Goal: Information Seeking & Learning: Learn about a topic

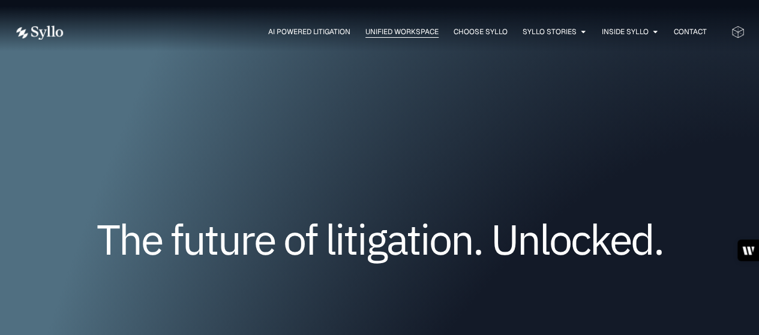
click at [397, 34] on span "Unified Workspace" at bounding box center [401, 31] width 73 height 11
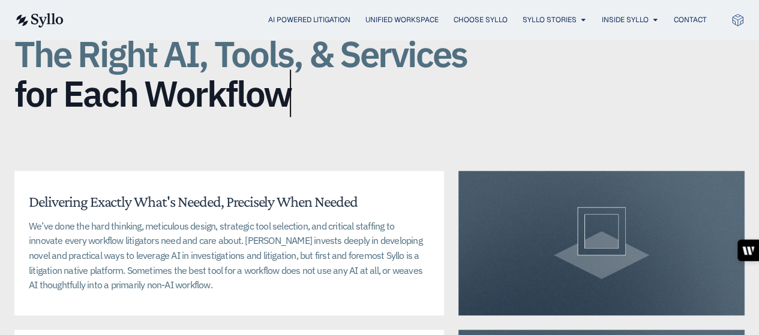
scroll to position [2911, 0]
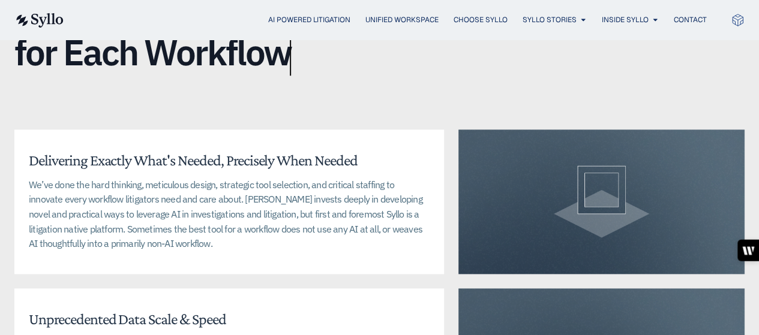
click at [483, 95] on div "Unified Workspace The Right AI, Tools, & Services for Each Workflow Delivering …" at bounding box center [379, 204] width 730 height 556
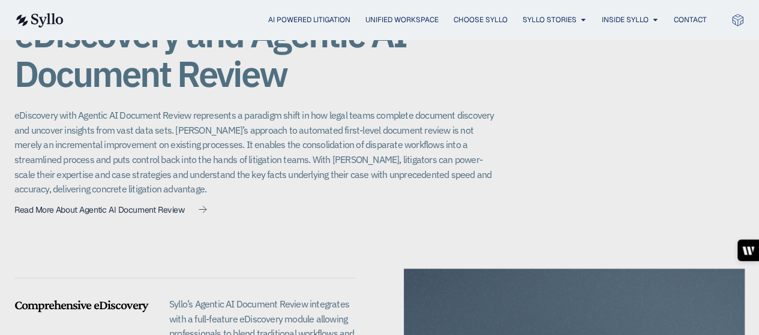
scroll to position [925, 0]
click at [467, 180] on p "eDiscovery with Agentic AI Document Review represents a paradigm shift in how l…" at bounding box center [254, 153] width 480 height 89
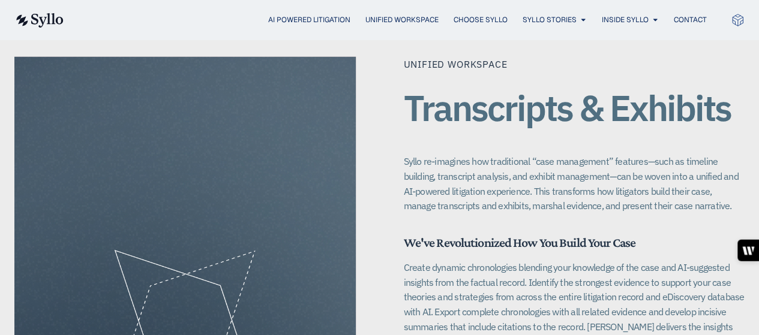
scroll to position [1620, 0]
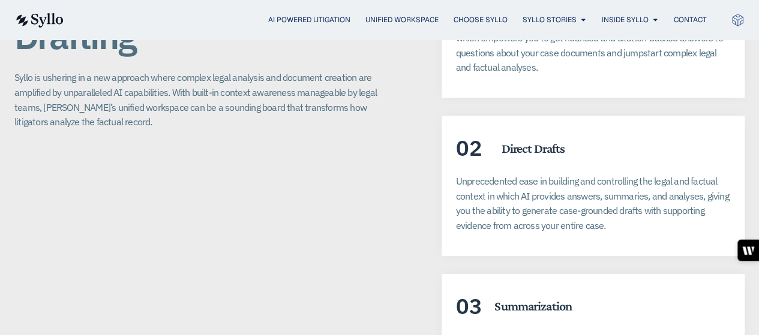
click at [493, 147] on div "02 Direct Drafts Unprecedented ease in building and controlling the legal and f…" at bounding box center [593, 186] width 303 height 140
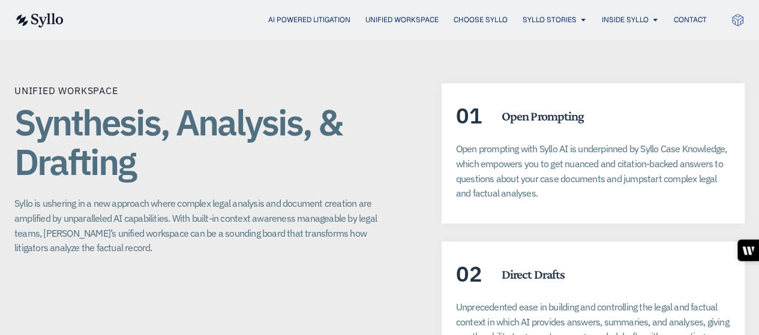
scroll to position [2245, 0]
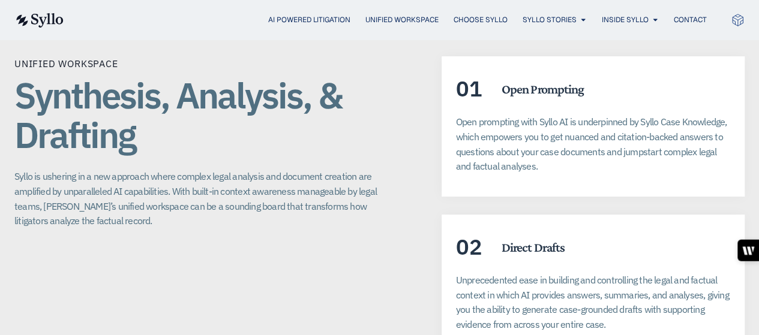
click at [563, 155] on p "Open prompting with Syllo AI is underpinned by Syllo Case Knowledge, which empo…" at bounding box center [593, 144] width 274 height 59
click at [535, 240] on h5 "Direct Drafts" at bounding box center [534, 248] width 64 height 16
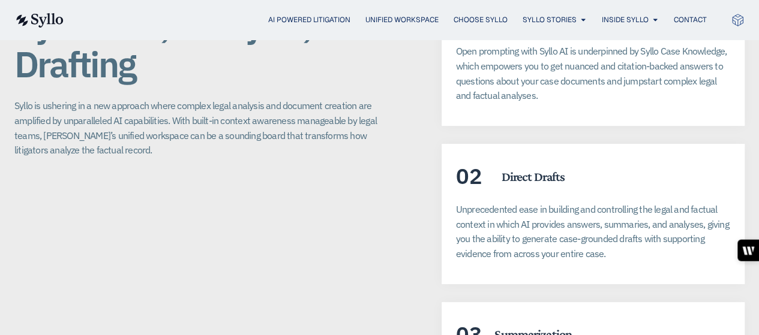
scroll to position [2281, 0]
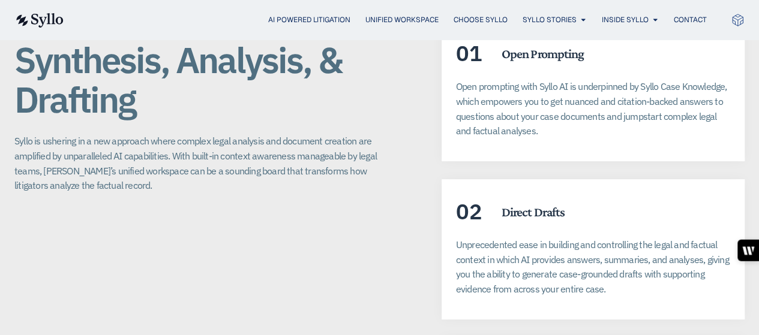
click at [525, 159] on div "01 Open Prompting Open prompting with Syllo AI is underpinned by Syllo Case Kno…" at bounding box center [593, 264] width 303 height 487
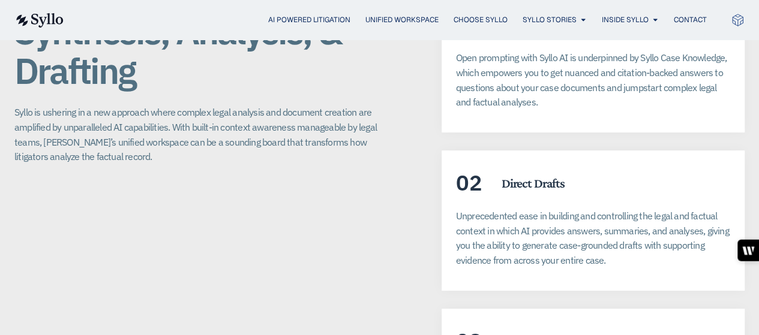
scroll to position [2310, 0]
click at [580, 231] on p "Unprecedented ease in building and controlling the legal and factual context in…" at bounding box center [593, 237] width 274 height 59
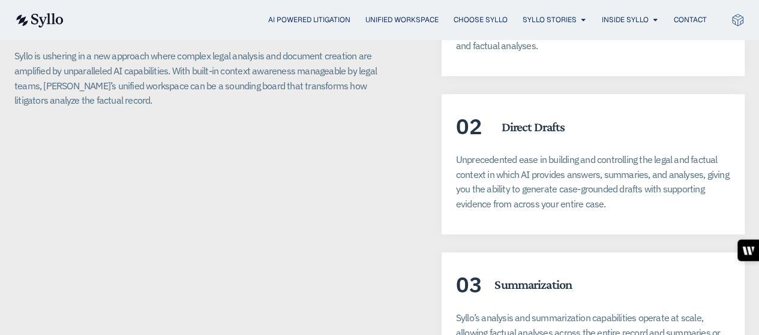
scroll to position [2368, 0]
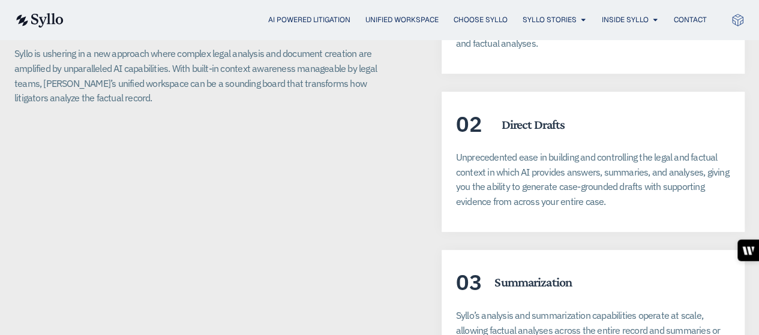
click at [647, 115] on div "02 Direct Drafts" at bounding box center [593, 124] width 274 height 22
click at [269, 200] on div "Unified Workspace Synthesis, Analysis, & Drafting Syllo is ushering in a new ap…" at bounding box center [203, 176] width 379 height 487
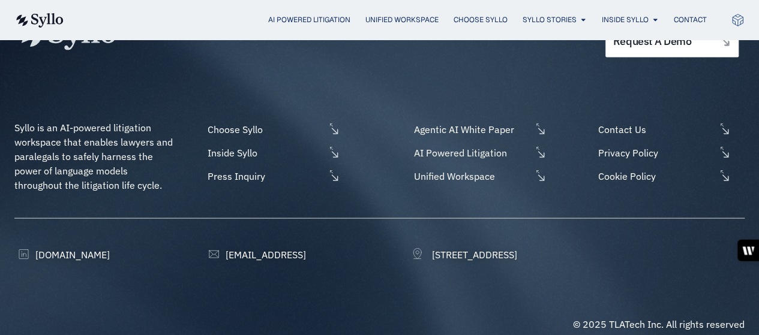
scroll to position [3438, 0]
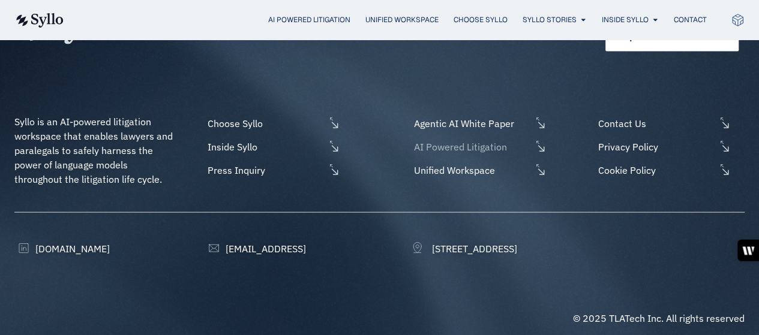
click at [475, 140] on span "AI Powered Litigation" at bounding box center [471, 147] width 120 height 14
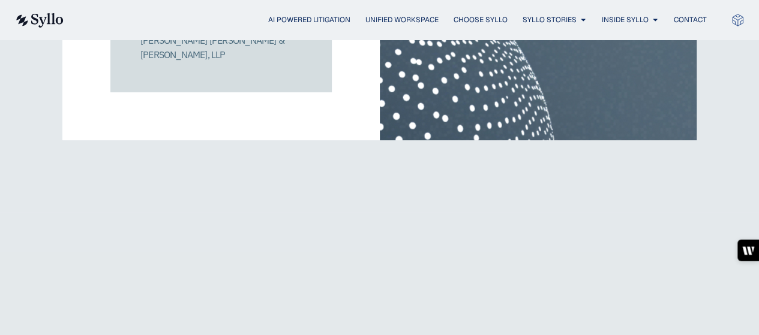
scroll to position [2344, 0]
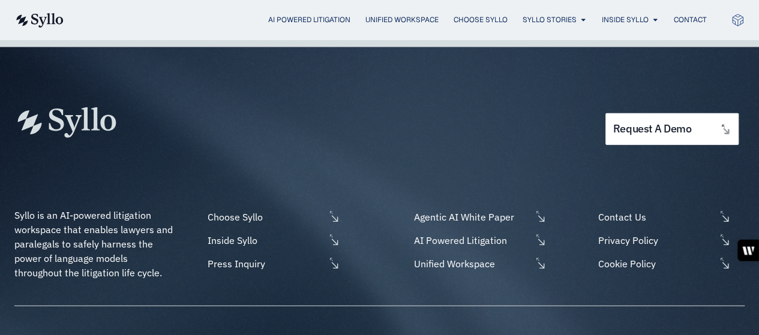
scroll to position [3746, 0]
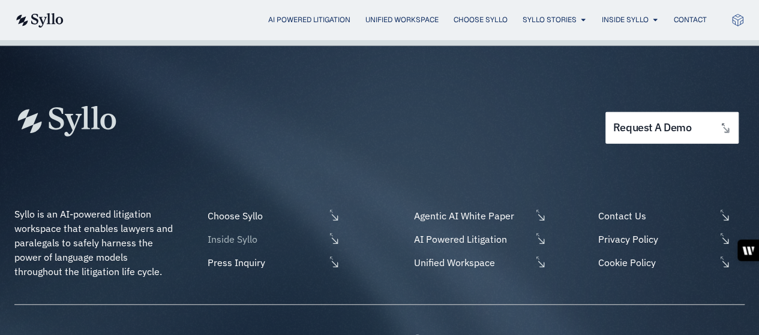
click at [277, 232] on span "Inside Syllo" at bounding box center [265, 239] width 120 height 14
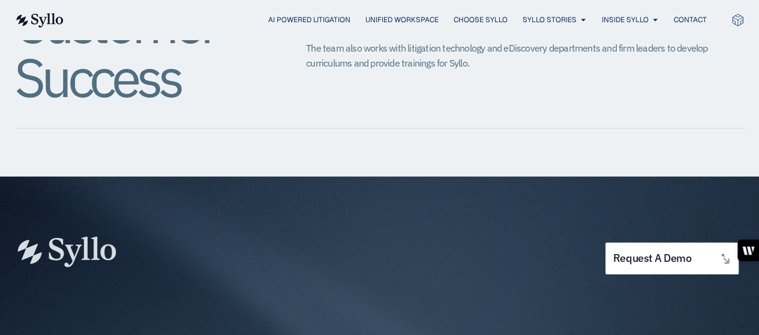
scroll to position [1617, 0]
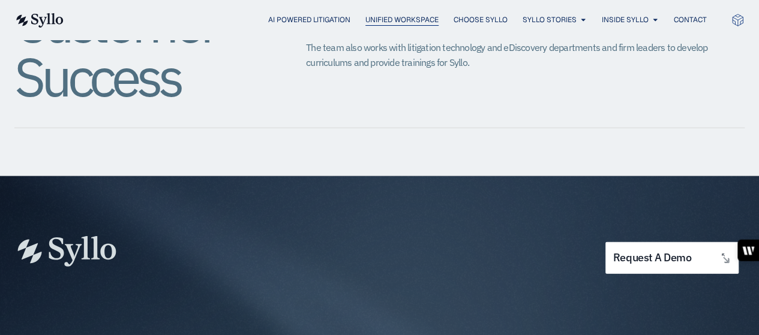
click at [383, 19] on span "Unified Workspace" at bounding box center [401, 19] width 73 height 11
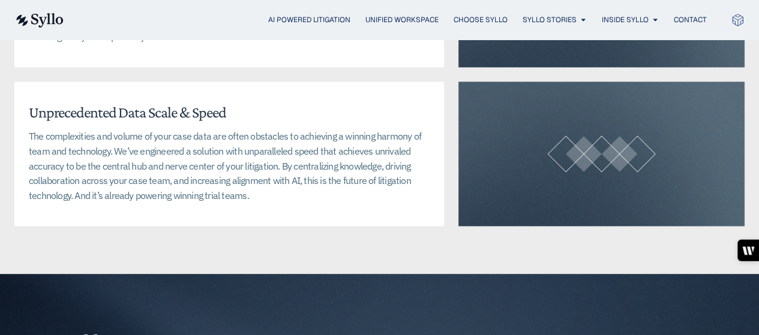
scroll to position [3118, 0]
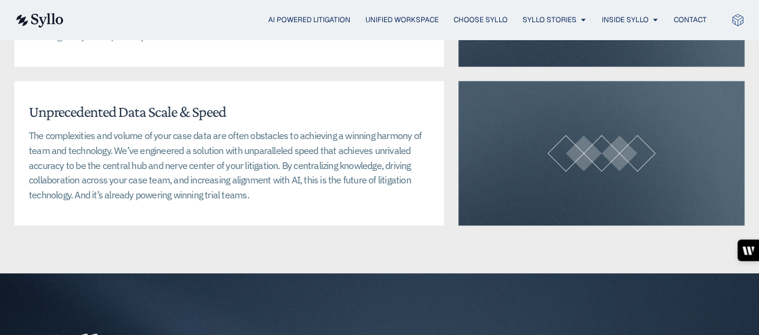
click at [532, 176] on div at bounding box center [602, 153] width 286 height 145
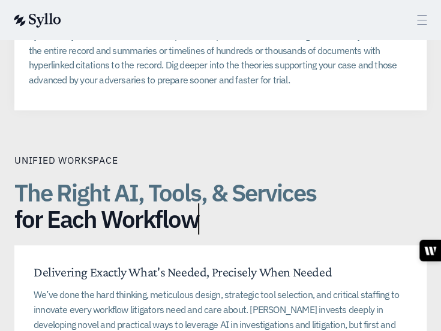
scroll to position [2723, 0]
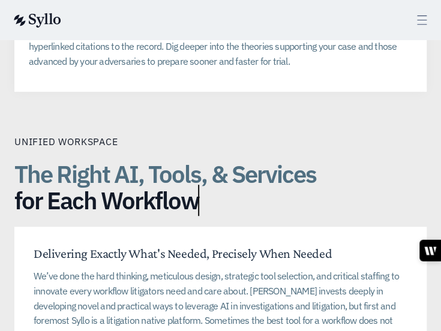
click at [235, 173] on div "The Right AI, Tools, & Services for Each Workflow" at bounding box center [220, 189] width 412 height 67
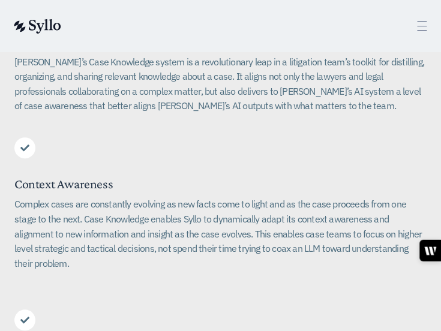
scroll to position [0, 0]
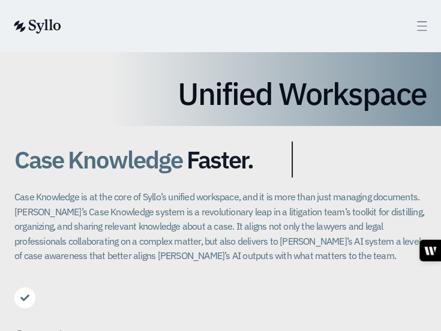
click at [200, 211] on p "Case Knowledge is at the core of Syllo’s unified workspace, and it is more than…" at bounding box center [220, 227] width 412 height 74
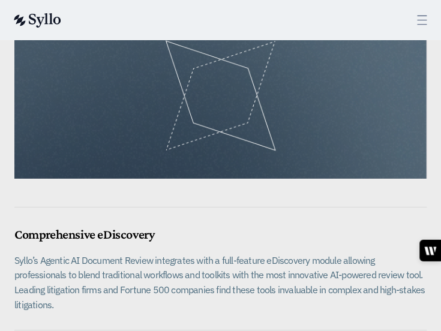
scroll to position [1078, 0]
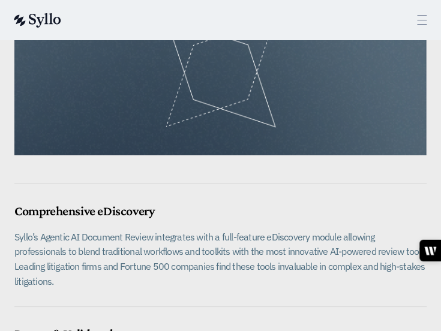
click at [194, 182] on div at bounding box center [220, 190] width 412 height 31
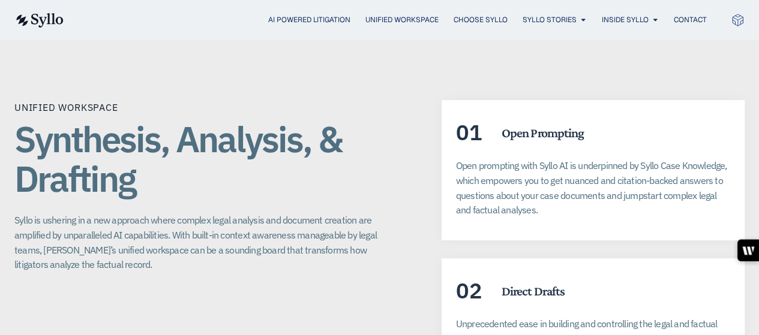
scroll to position [2179, 0]
